Goal: Navigation & Orientation: Understand site structure

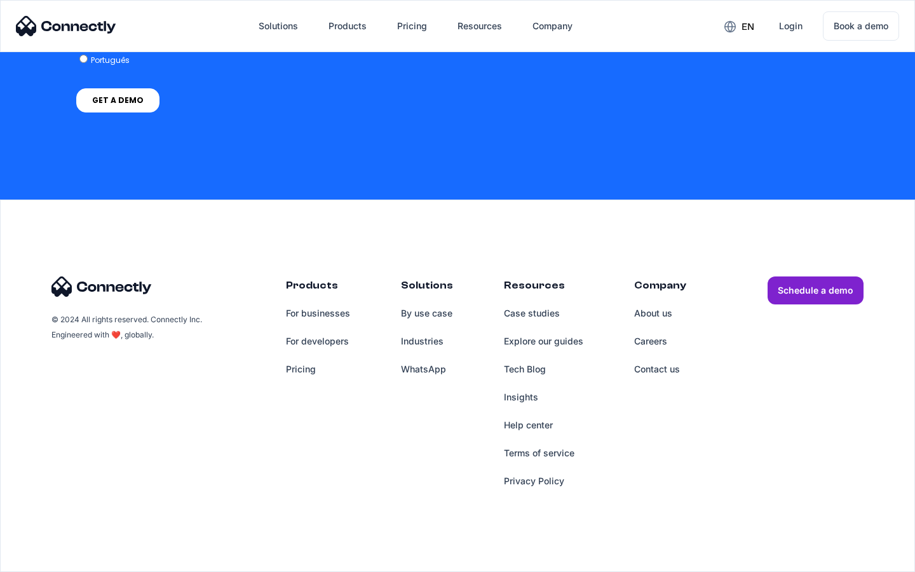
scroll to position [3151, 0]
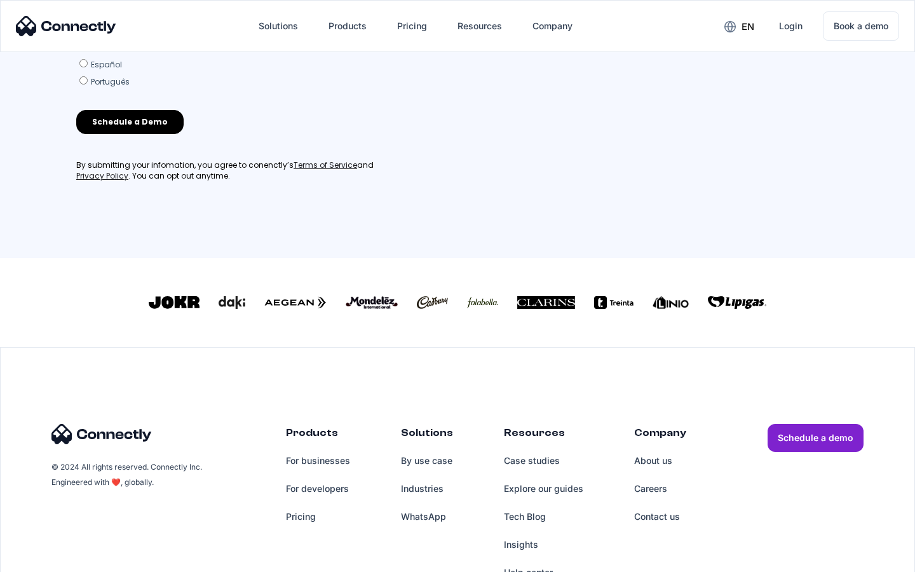
scroll to position [546, 0]
